Goal: Navigation & Orientation: Find specific page/section

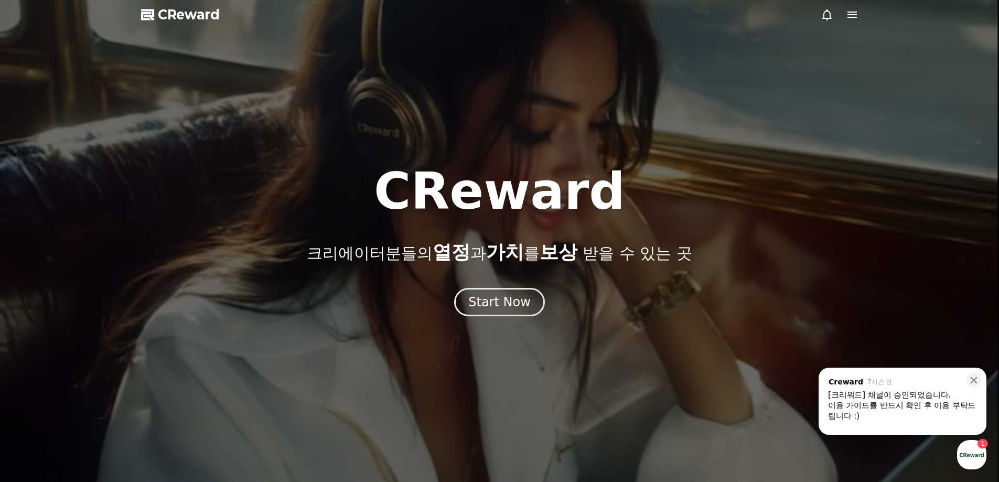
click at [846, 20] on icon at bounding box center [852, 14] width 13 height 13
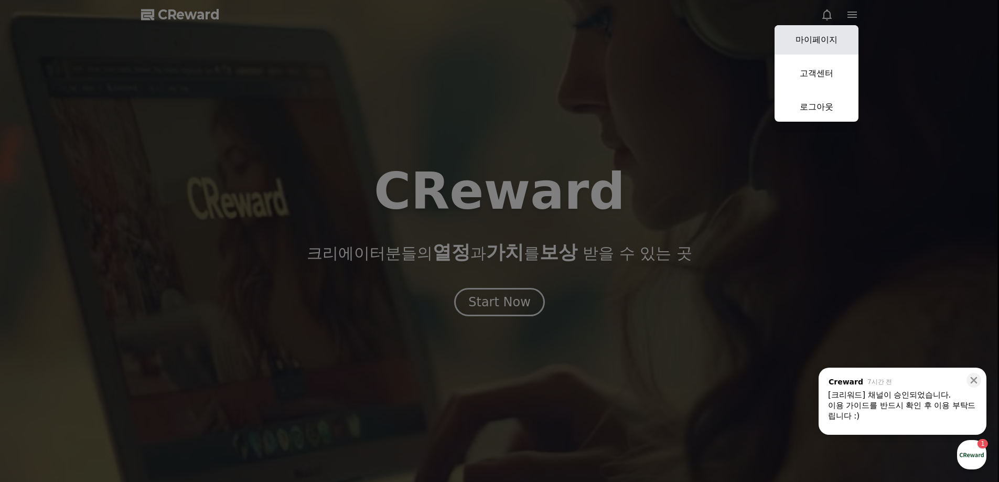
click at [825, 45] on link "마이페이지" at bounding box center [817, 39] width 84 height 29
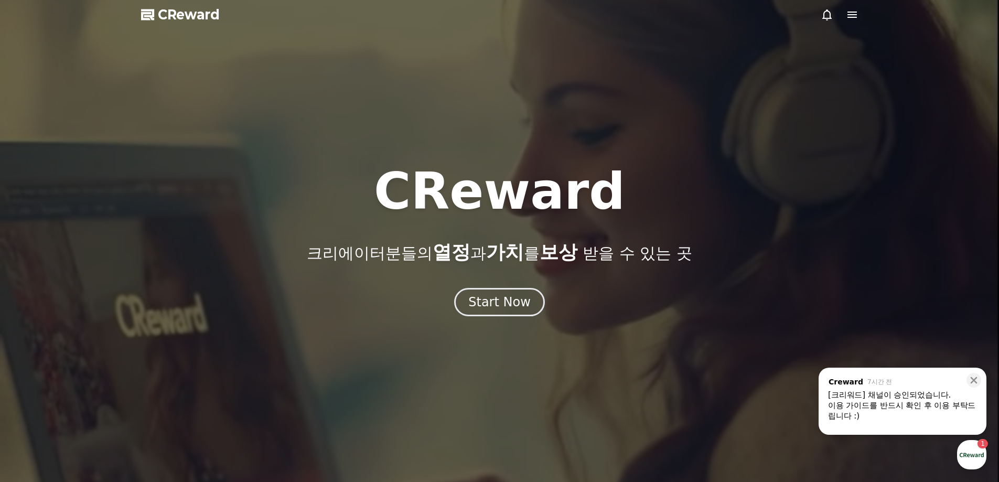
select select "**********"
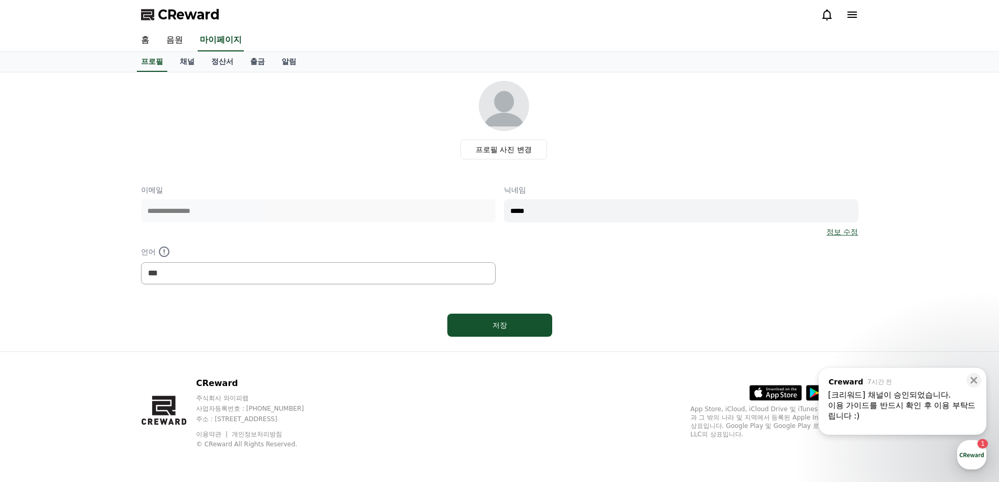
click at [918, 412] on div "이용 가이드를 반드시 확인 후 이용 부탁드립니다 :)" at bounding box center [902, 410] width 149 height 21
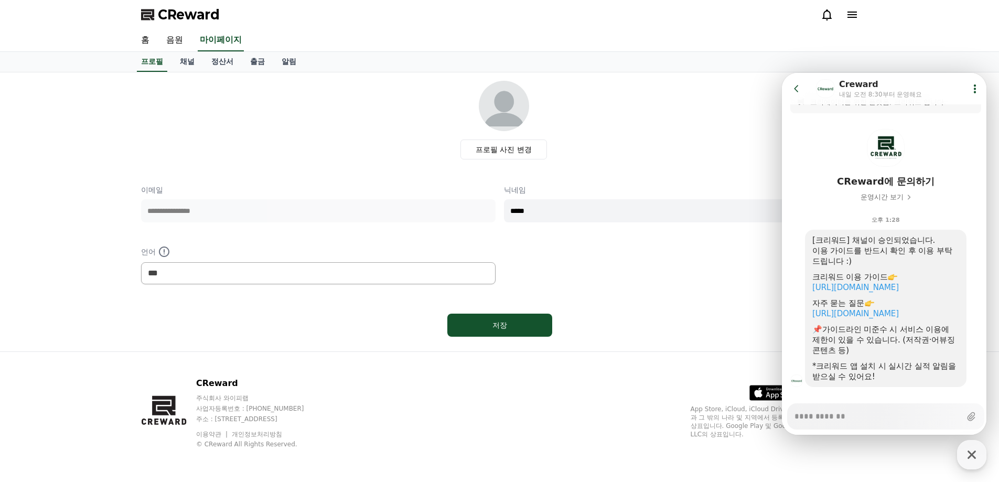
scroll to position [33, 0]
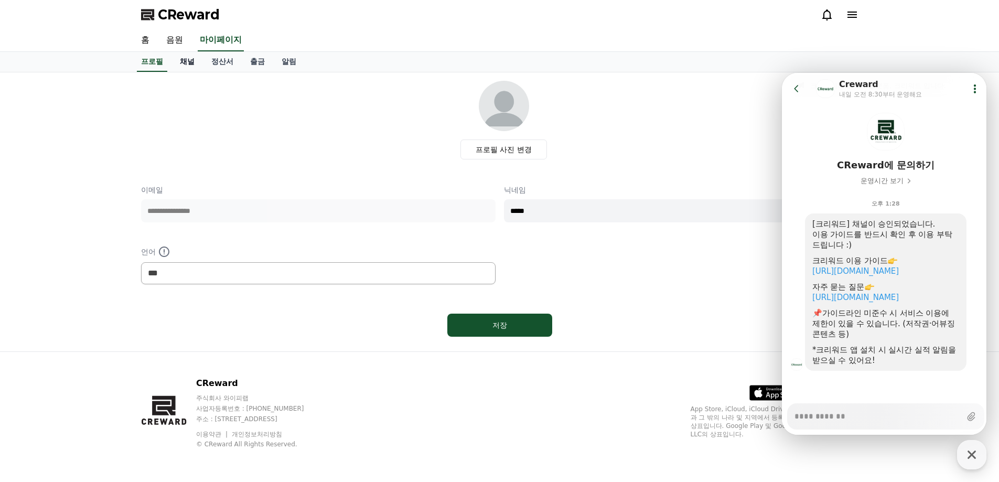
type textarea "*"
click at [201, 64] on link "채널" at bounding box center [186, 62] width 31 height 20
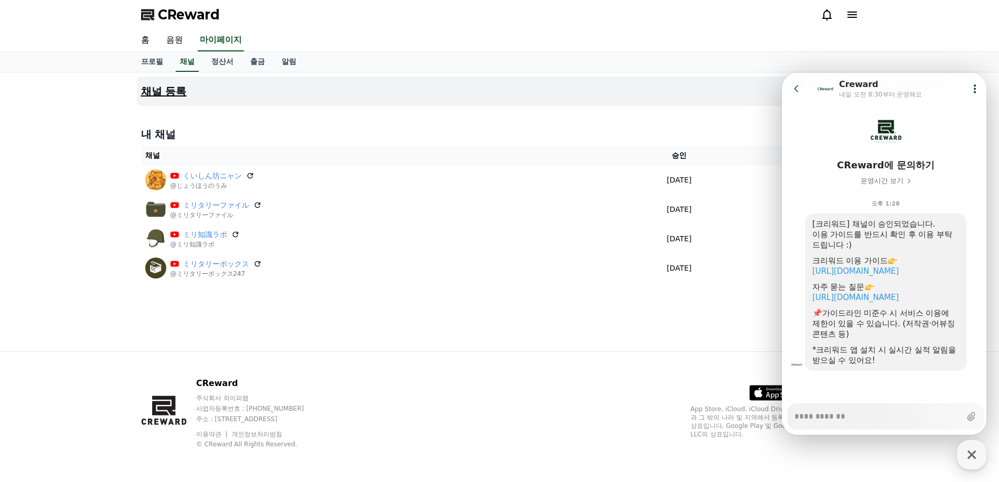
click at [357, 104] on button "채널 등록" at bounding box center [500, 91] width 726 height 29
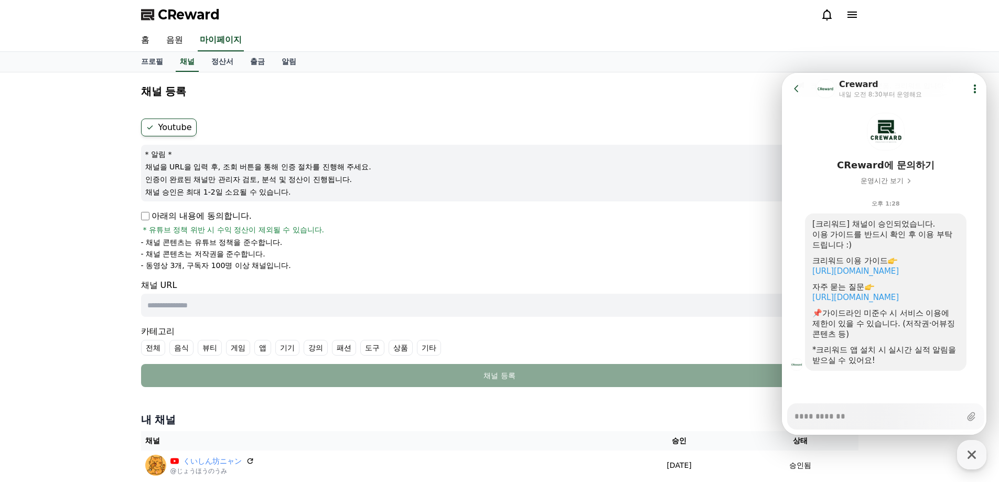
click at [795, 89] on icon at bounding box center [796, 88] width 4 height 7
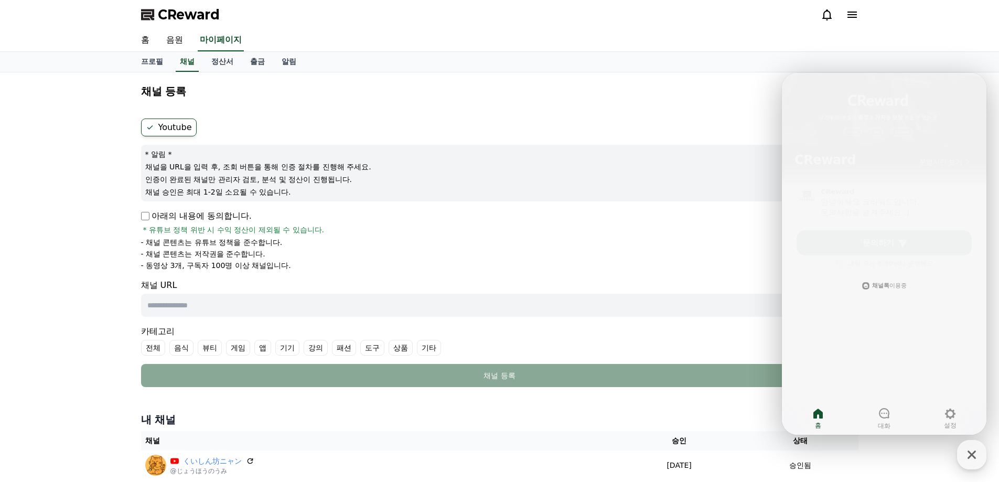
click at [749, 35] on div "홈 음원 마이페이지" at bounding box center [500, 40] width 734 height 22
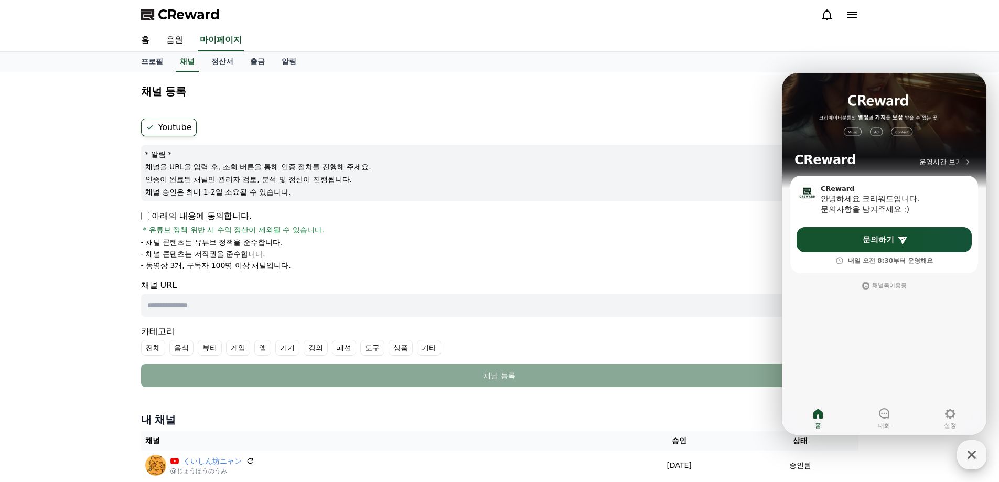
click at [969, 454] on icon "button" at bounding box center [971, 454] width 19 height 19
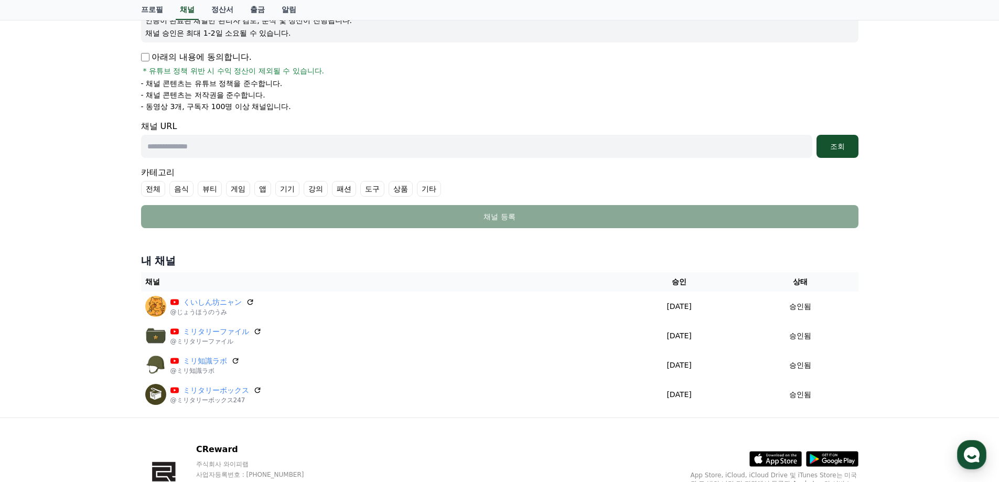
scroll to position [225, 0]
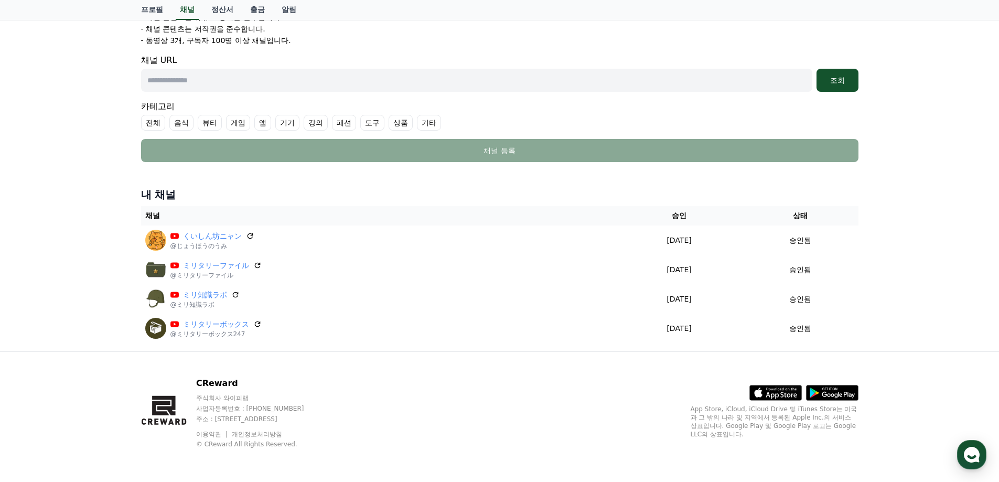
click at [111, 95] on div "채널 등록 Youtube * 알림 * 채널을 URL을 입력 후, 조회 버튼을 통해 인증 절차를 진행해 주세요. 인증이 완료된 채널만 관리자 검…" at bounding box center [499, 99] width 999 height 504
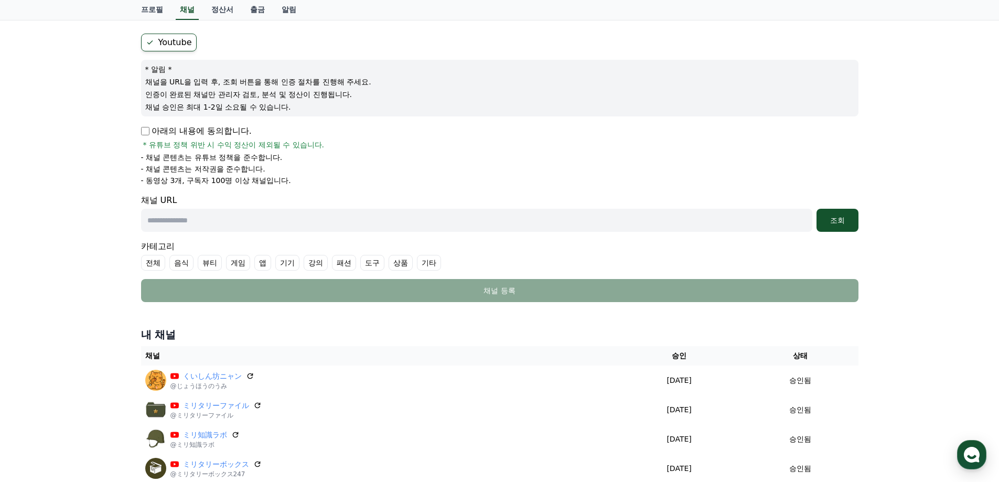
scroll to position [0, 0]
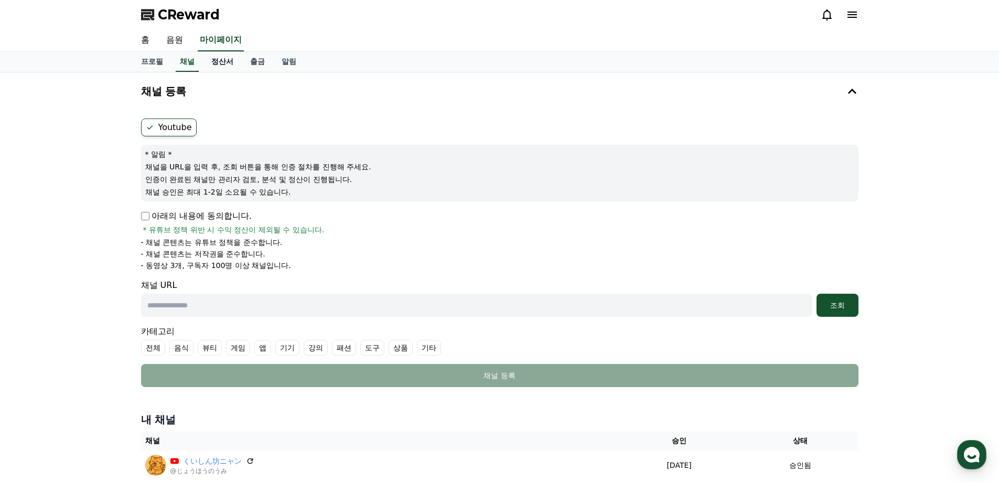
click at [227, 58] on link "정산서" at bounding box center [222, 62] width 39 height 20
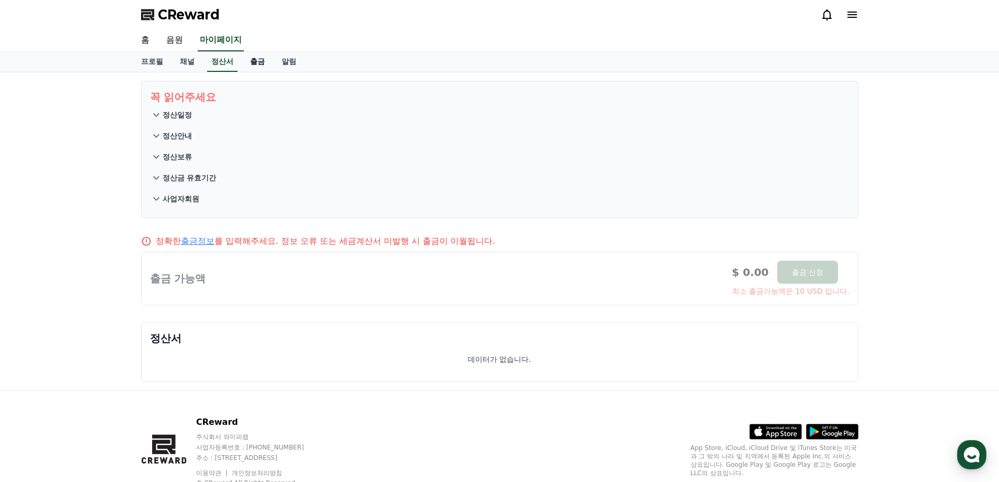
click at [257, 66] on link "출금" at bounding box center [257, 62] width 31 height 20
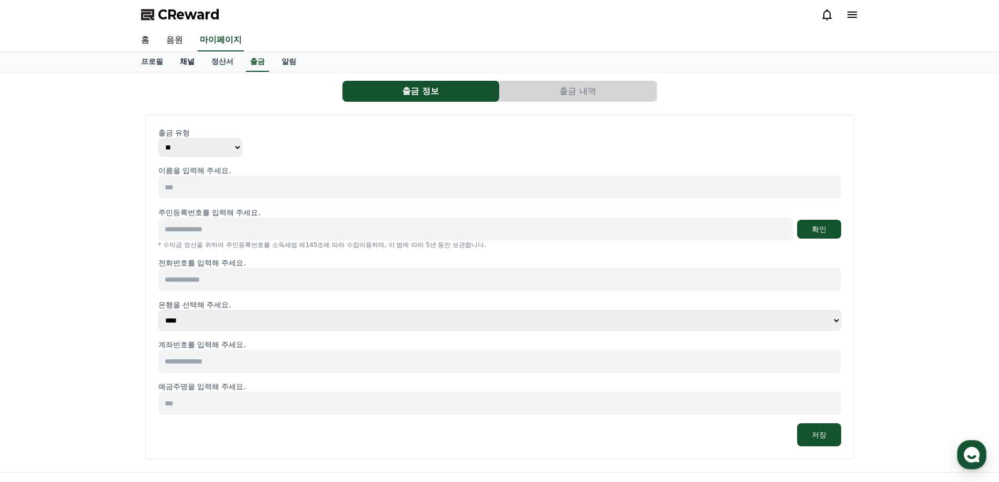
click at [185, 66] on link "채널" at bounding box center [186, 62] width 31 height 20
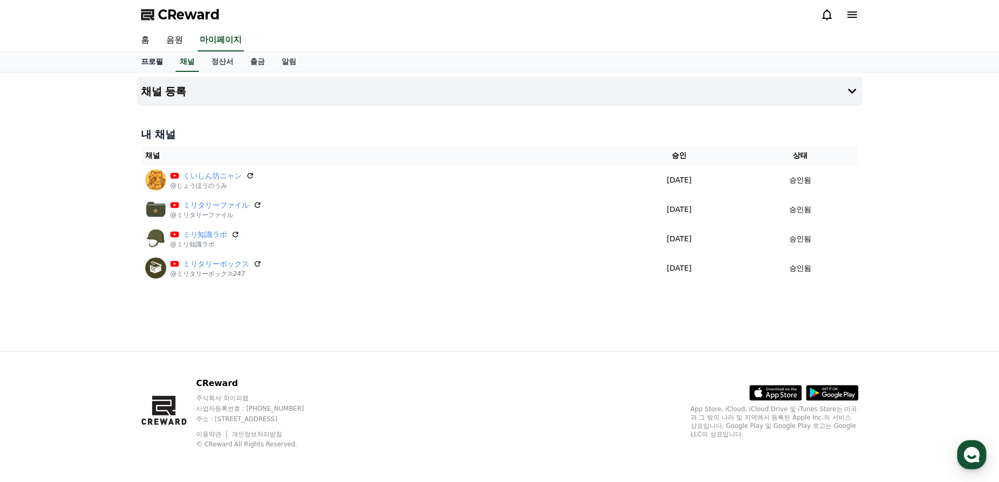
click at [158, 63] on link "프로필" at bounding box center [152, 62] width 39 height 20
select select "**********"
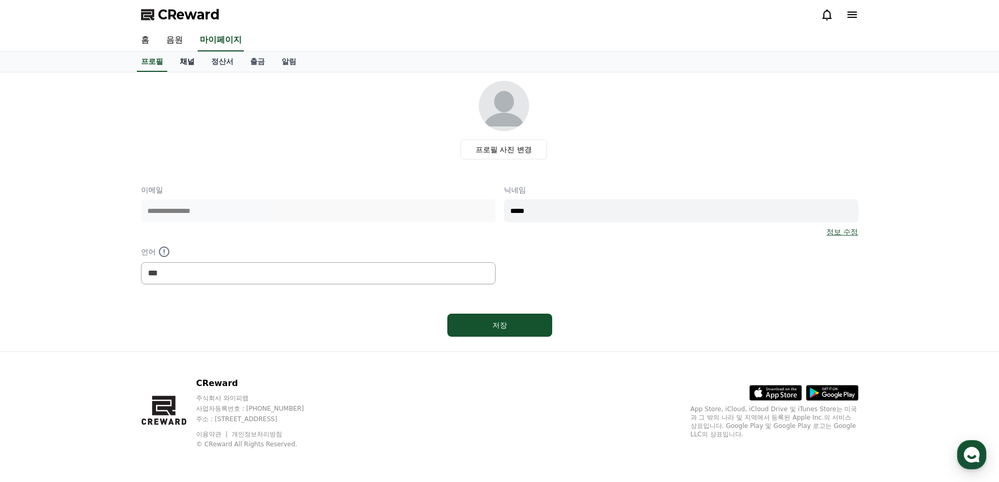
click at [190, 60] on link "채널" at bounding box center [186, 62] width 31 height 20
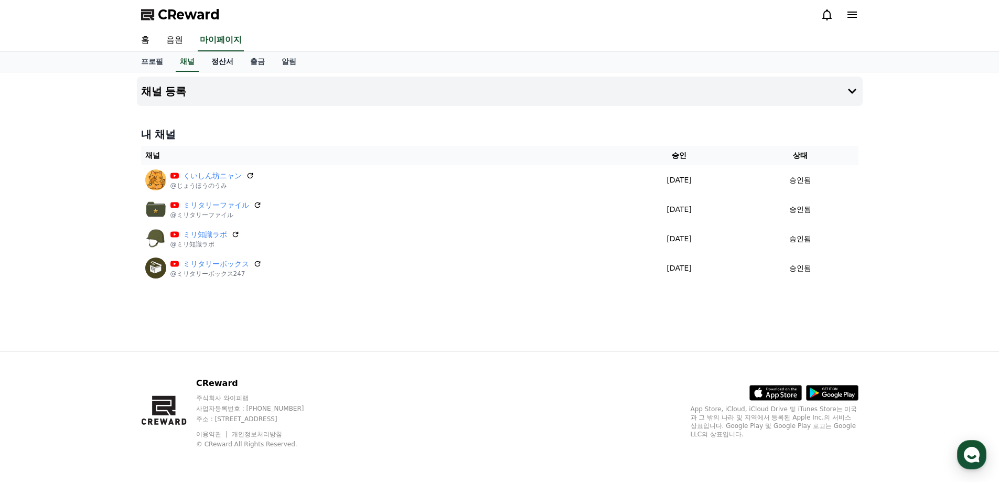
click at [221, 60] on link "정산서" at bounding box center [222, 62] width 39 height 20
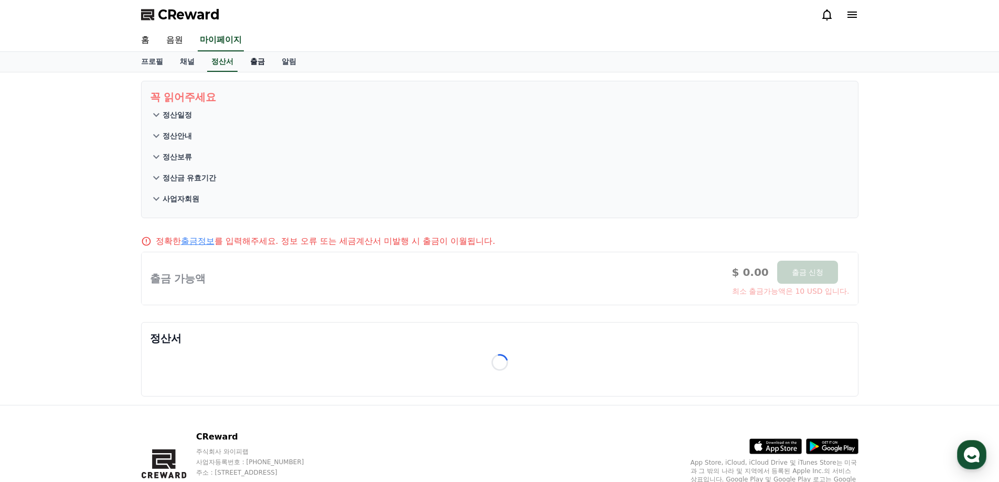
click at [257, 67] on link "출금" at bounding box center [257, 62] width 31 height 20
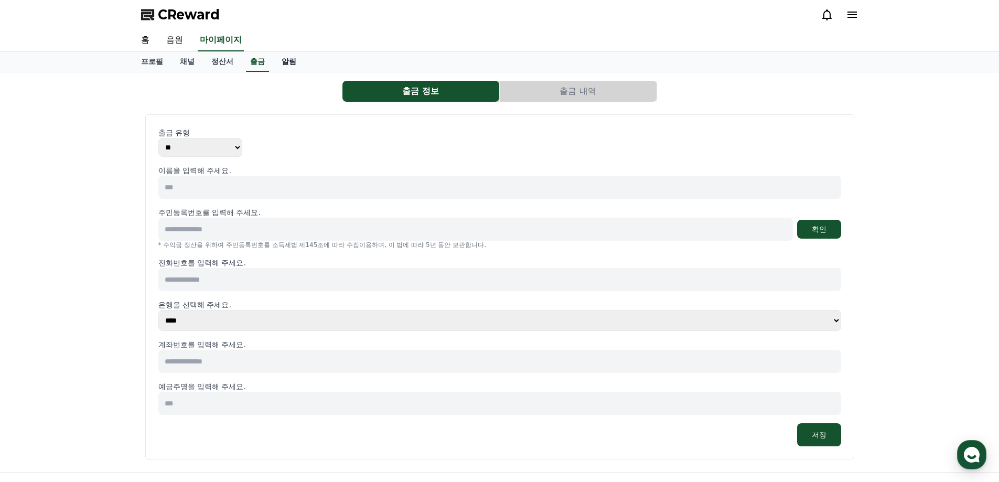
click at [287, 63] on link "알림" at bounding box center [288, 62] width 31 height 20
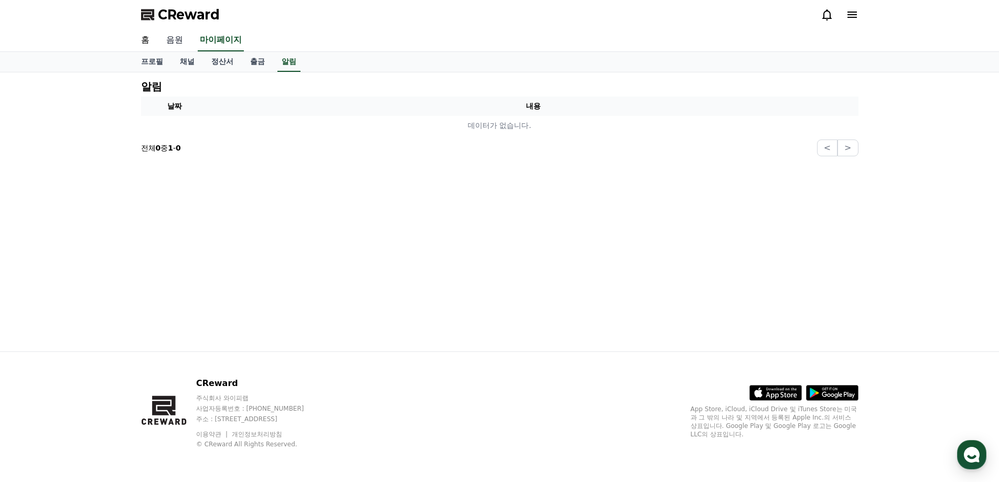
click at [183, 42] on link "음원" at bounding box center [175, 40] width 34 height 22
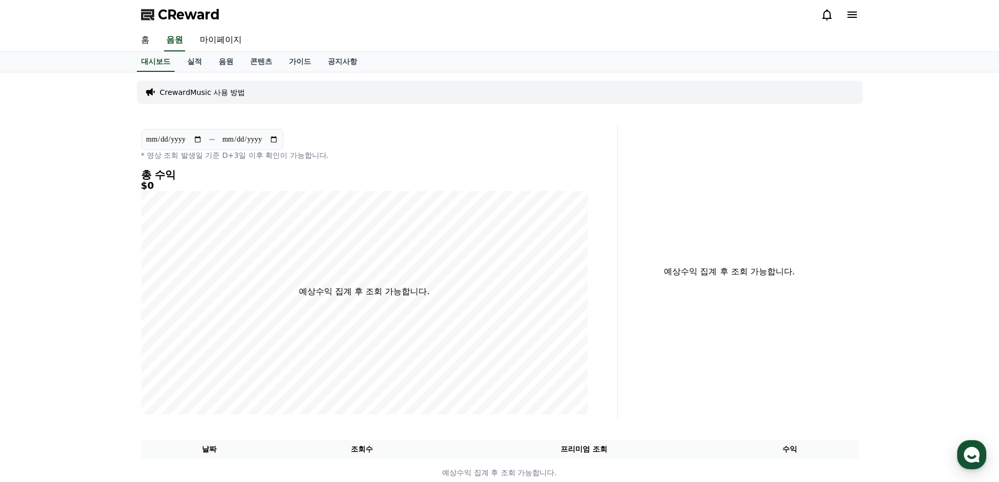
click at [150, 41] on link "홈" at bounding box center [145, 40] width 25 height 22
